Goal: Transaction & Acquisition: Purchase product/service

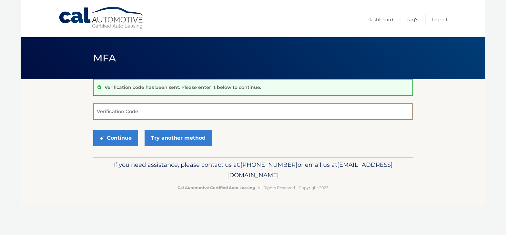
click at [167, 107] on input "Verification Code" at bounding box center [252, 111] width 319 height 16
type input "154993"
click at [117, 137] on button "Continue" at bounding box center [115, 138] width 45 height 16
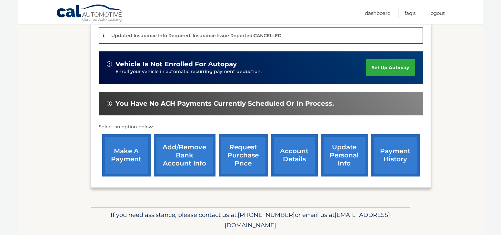
scroll to position [161, 0]
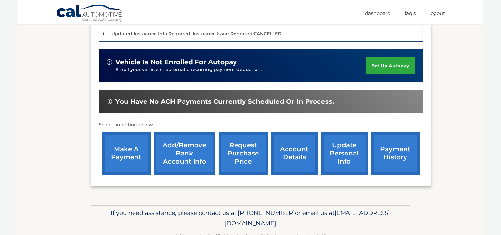
click at [115, 156] on link "make a payment" at bounding box center [126, 153] width 48 height 42
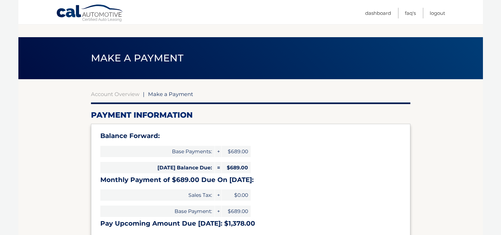
select select "MzU1NjhkNjYtNTI5Yi00ZWNkLWJhNzItMzQ5ZWJmOGUyYjgw"
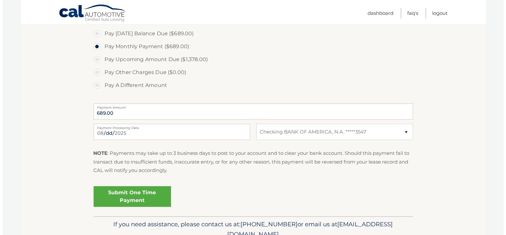
scroll to position [226, 0]
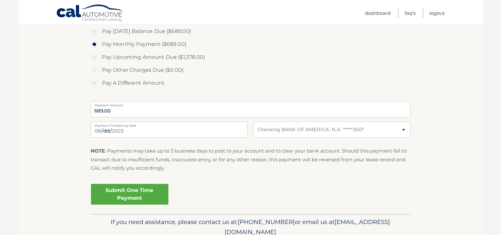
click at [126, 199] on link "Submit One Time Payment" at bounding box center [129, 194] width 77 height 21
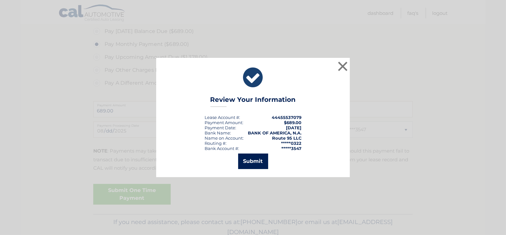
click at [256, 157] on button "Submit" at bounding box center [253, 160] width 30 height 15
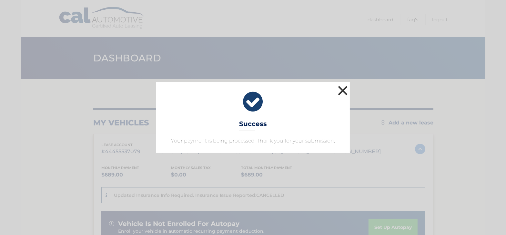
click at [342, 92] on button "×" at bounding box center [342, 90] width 13 height 13
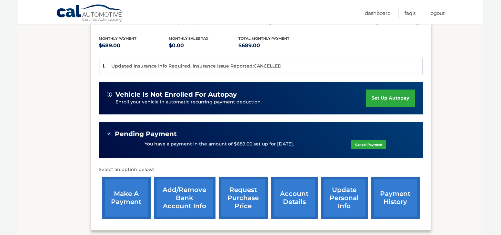
scroll to position [127, 0]
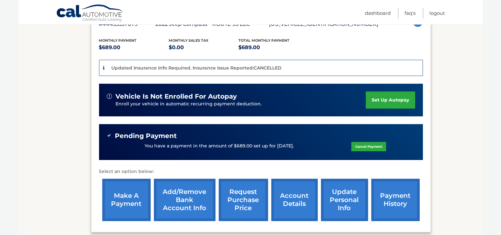
click at [293, 197] on link "account details" at bounding box center [294, 199] width 46 height 42
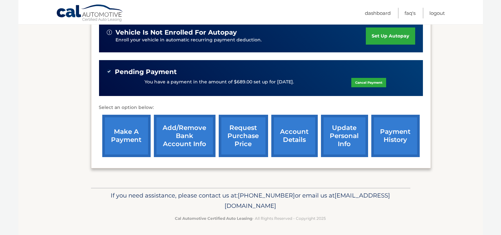
scroll to position [192, 0]
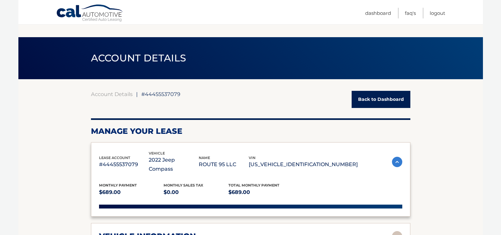
scroll to position [129, 0]
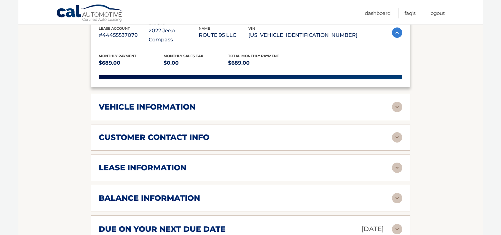
click at [303, 123] on div "Pending Payment" at bounding box center [251, 127] width 288 height 8
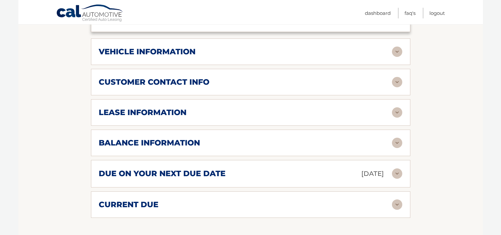
scroll to position [323, 0]
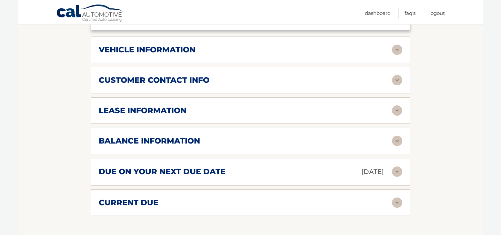
click at [397, 105] on img at bounding box center [397, 110] width 10 height 10
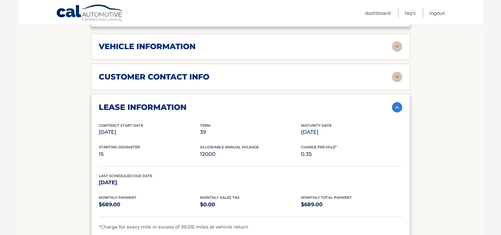
scroll to position [355, 0]
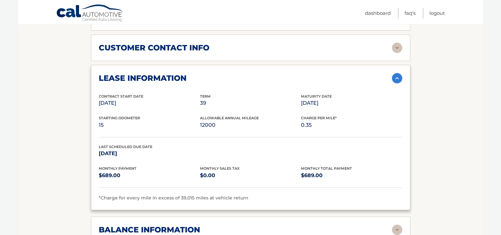
click at [398, 73] on img at bounding box center [397, 78] width 10 height 10
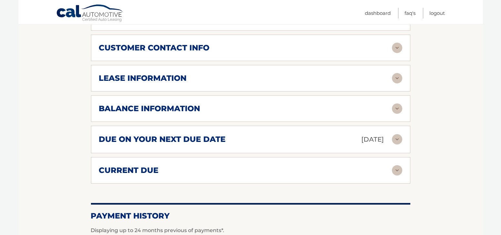
click at [401, 103] on img at bounding box center [397, 108] width 10 height 10
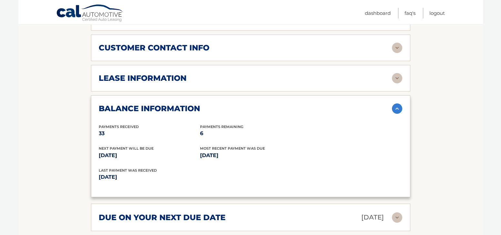
scroll to position [387, 0]
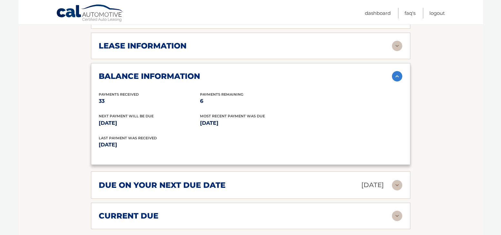
click at [398, 71] on img at bounding box center [397, 76] width 10 height 10
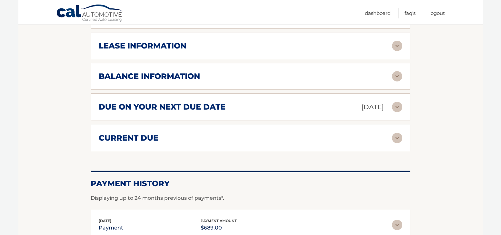
click at [395, 133] on img at bounding box center [397, 138] width 10 height 10
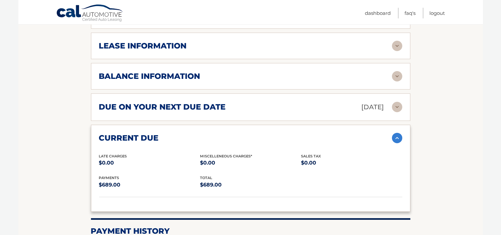
click at [395, 133] on img at bounding box center [397, 138] width 10 height 10
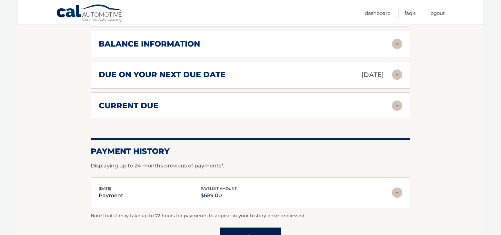
scroll to position [452, 0]
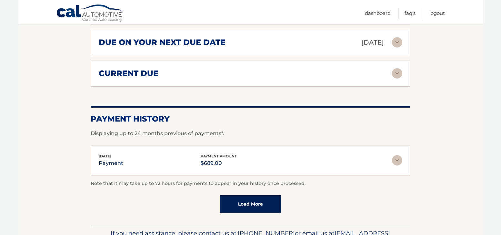
click at [394, 155] on img at bounding box center [397, 160] width 10 height 10
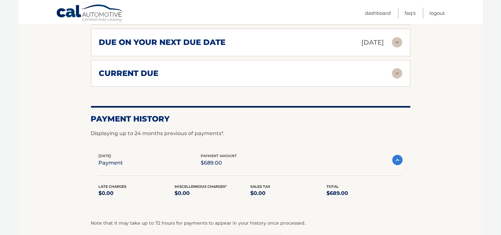
click at [394, 155] on img at bounding box center [397, 160] width 10 height 10
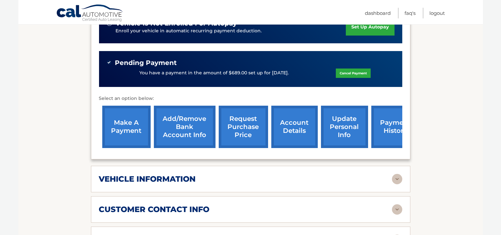
scroll to position [226, 0]
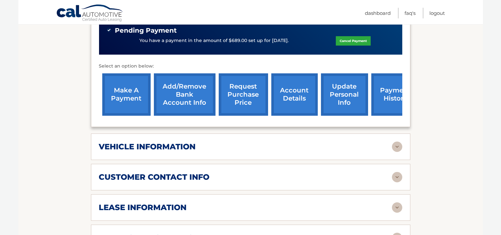
click at [396, 141] on img at bounding box center [397, 146] width 10 height 10
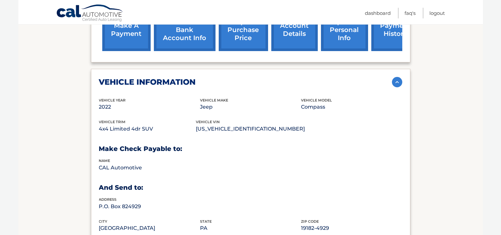
scroll to position [258, 0]
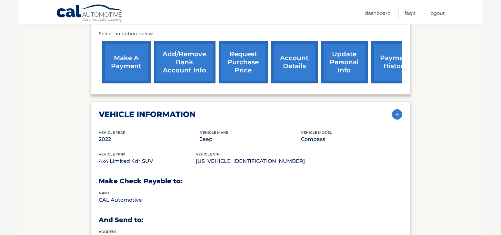
click at [398, 109] on img at bounding box center [397, 114] width 10 height 10
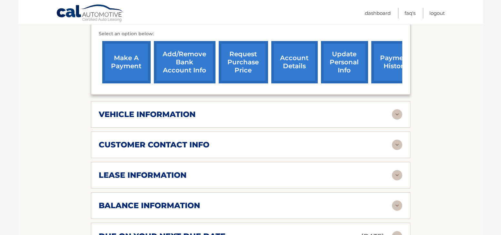
click at [396, 139] on img at bounding box center [397, 144] width 10 height 10
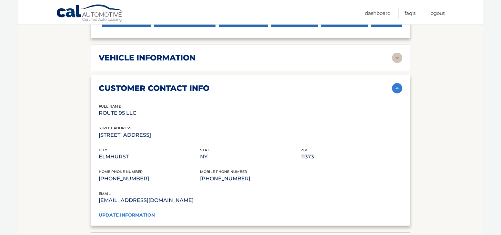
scroll to position [323, 0]
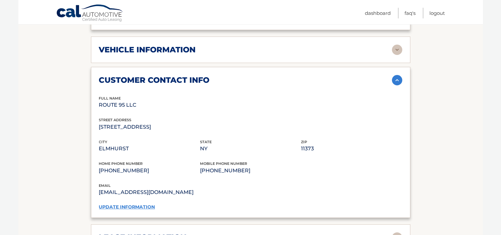
click at [395, 75] on img at bounding box center [397, 80] width 10 height 10
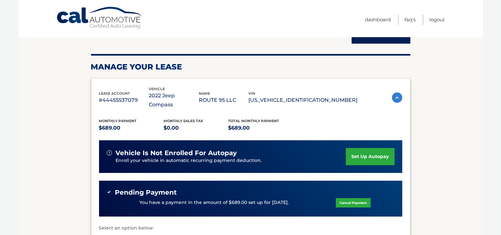
scroll to position [0, 0]
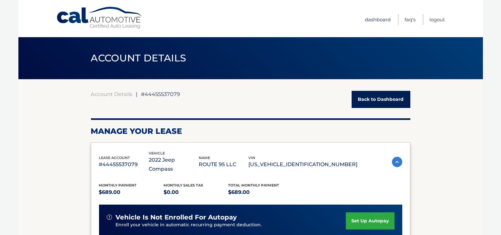
click at [382, 17] on link "Dashboard" at bounding box center [378, 19] width 26 height 11
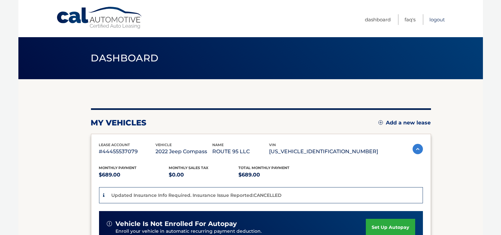
click at [436, 20] on link "Logout" at bounding box center [437, 19] width 15 height 11
